Goal: Transaction & Acquisition: Purchase product/service

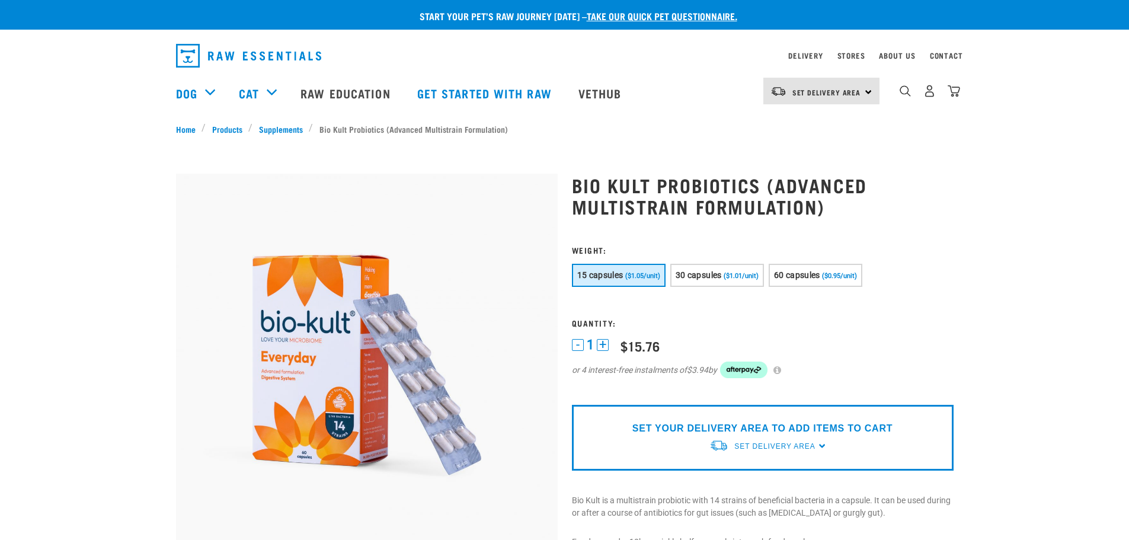
click at [803, 274] on span "60 capsules" at bounding box center [797, 274] width 46 height 9
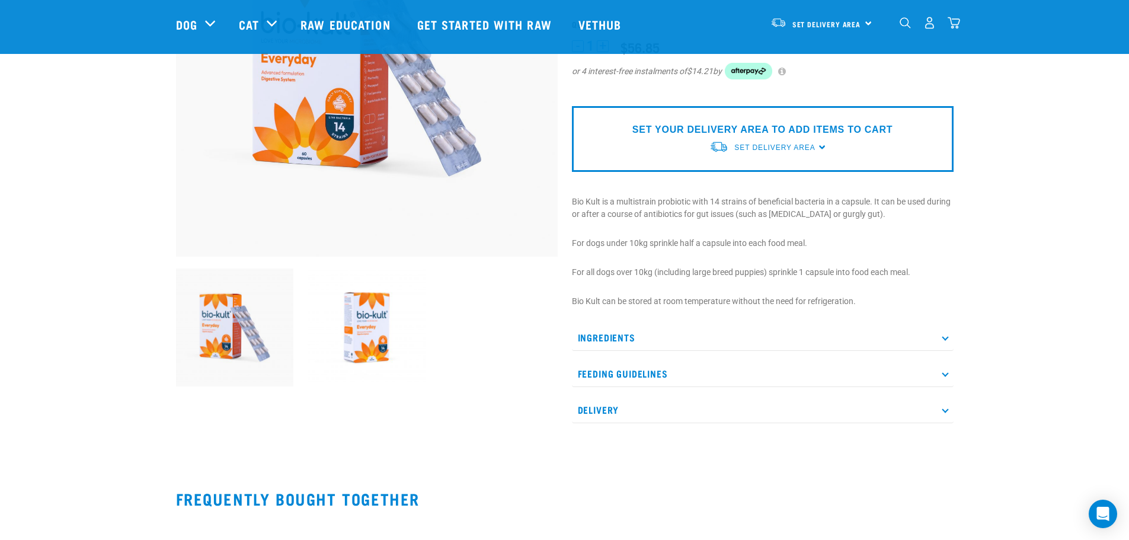
scroll to position [296, 0]
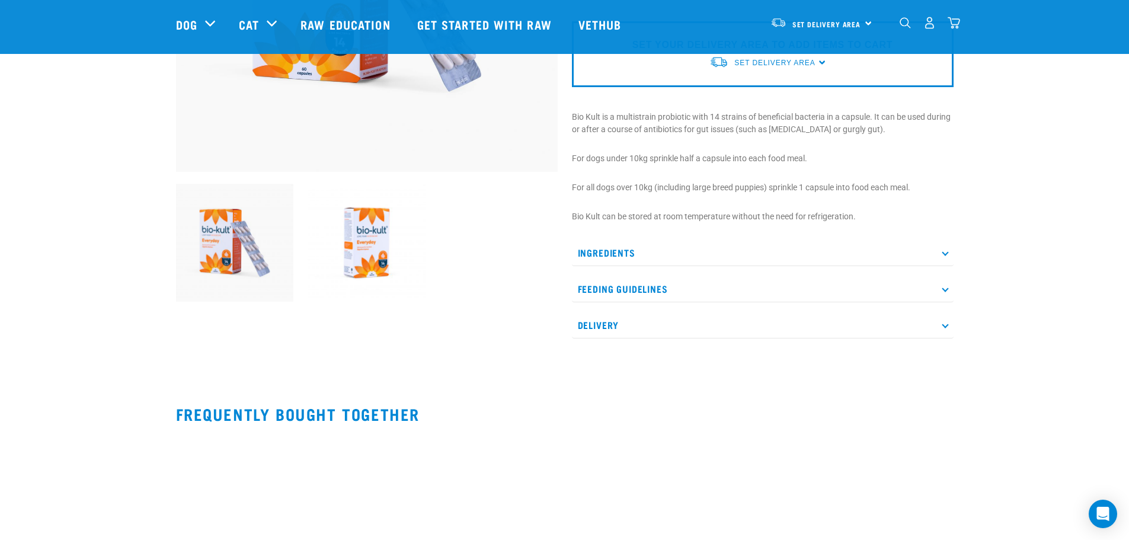
click at [952, 260] on p "Ingredients" at bounding box center [763, 252] width 382 height 27
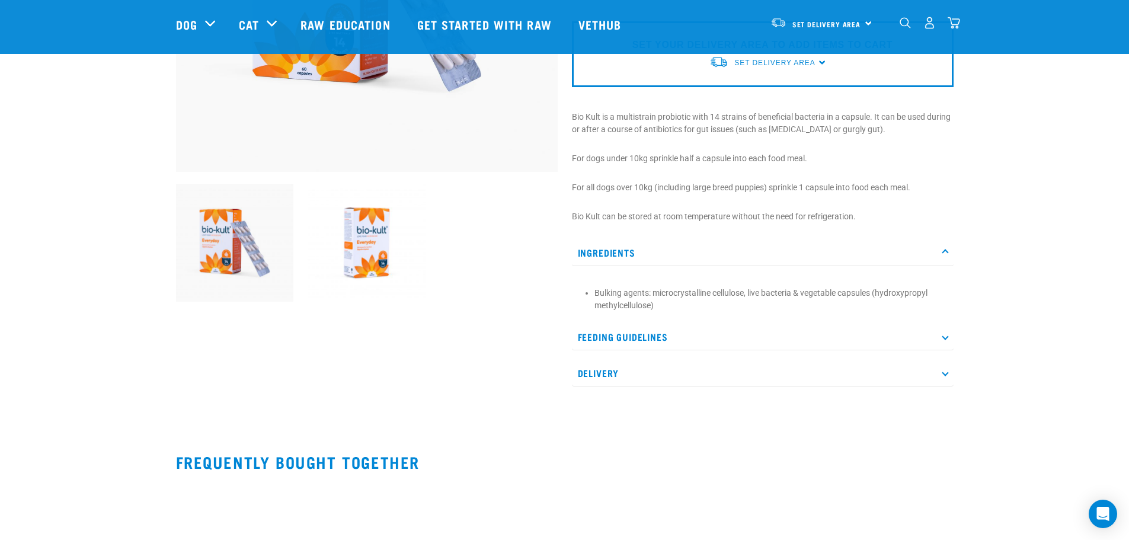
click at [936, 335] on p "Feeding Guidelines" at bounding box center [763, 337] width 382 height 27
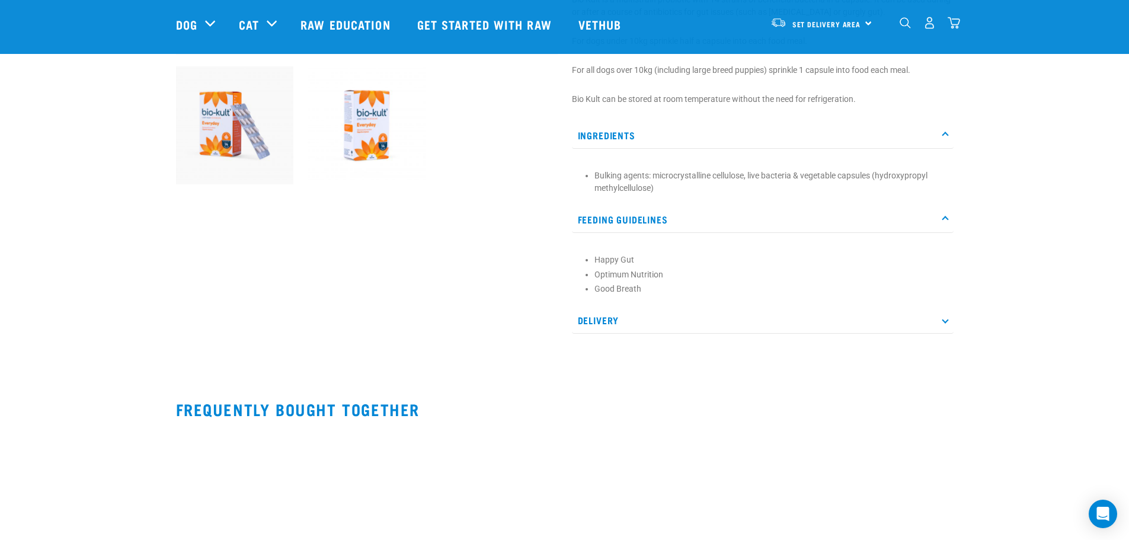
scroll to position [415, 0]
click at [936, 335] on div "Bio Kult Probiotics (Advanced Multistrain Formulation)" at bounding box center [763, 3] width 396 height 694
click at [940, 330] on p "Delivery" at bounding box center [763, 319] width 382 height 27
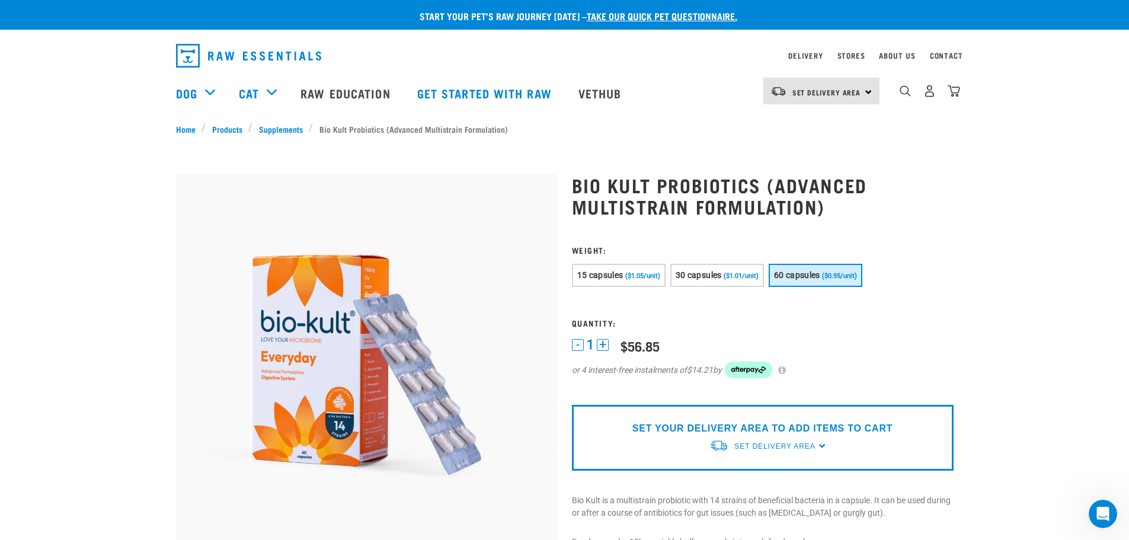
scroll to position [59, 0]
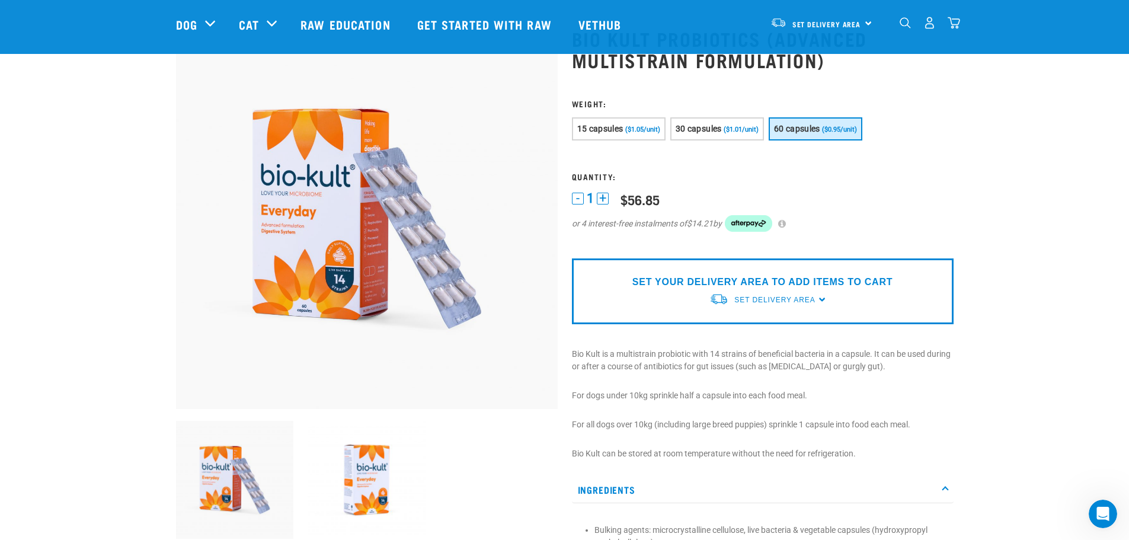
click at [726, 134] on button "30 capsules ($1.01/unit)" at bounding box center [717, 128] width 94 height 23
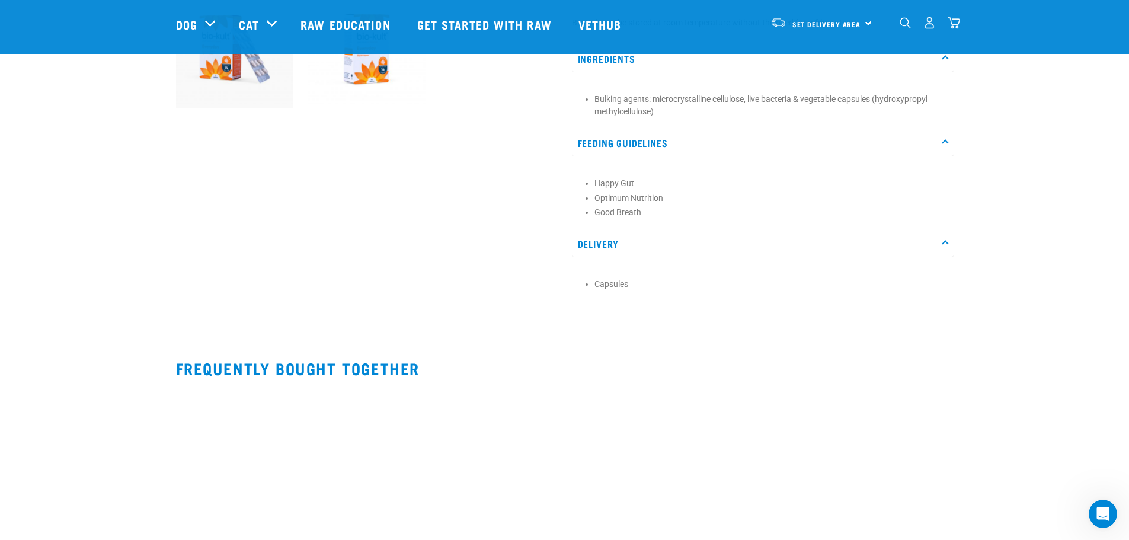
scroll to position [30, 0]
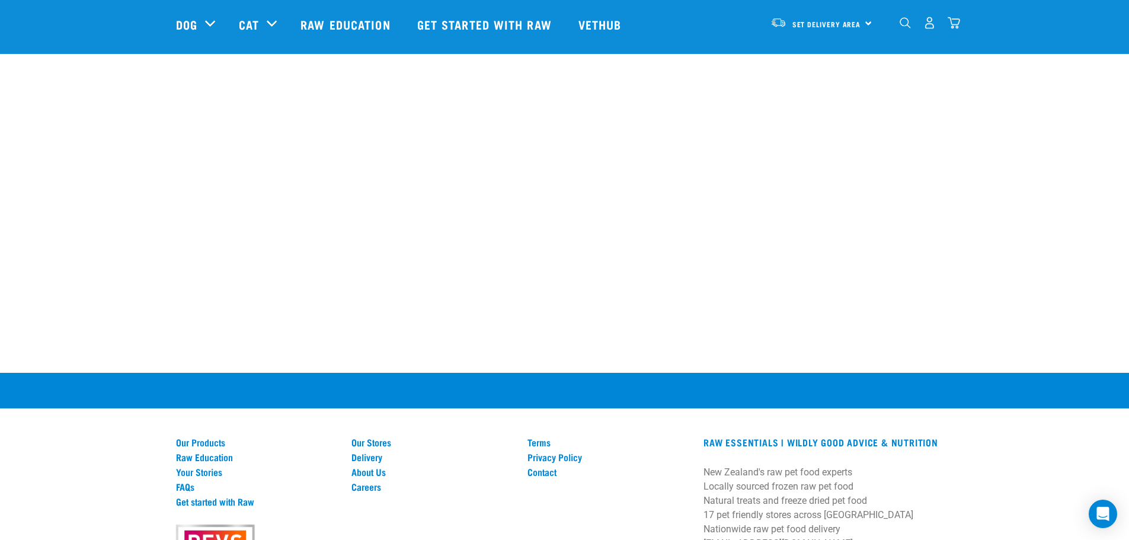
scroll to position [534, 0]
